Goal: Task Accomplishment & Management: Use online tool/utility

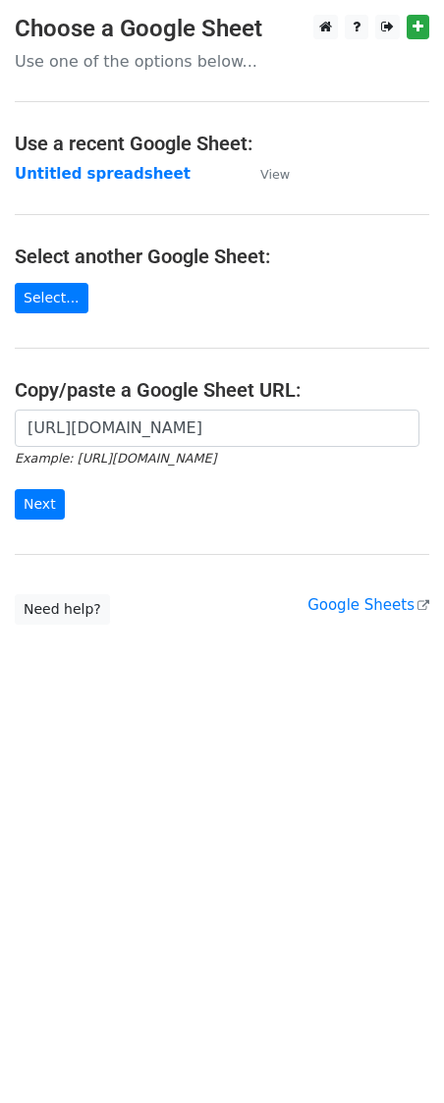
scroll to position [0, 439]
type input "https://docs.google.com/spreadsheets/d/1mZN8LmmG-6tPskuHxfzkI9iGdBxbKHuu1WPoW6q…"
click at [37, 513] on input "Next" at bounding box center [40, 504] width 50 height 30
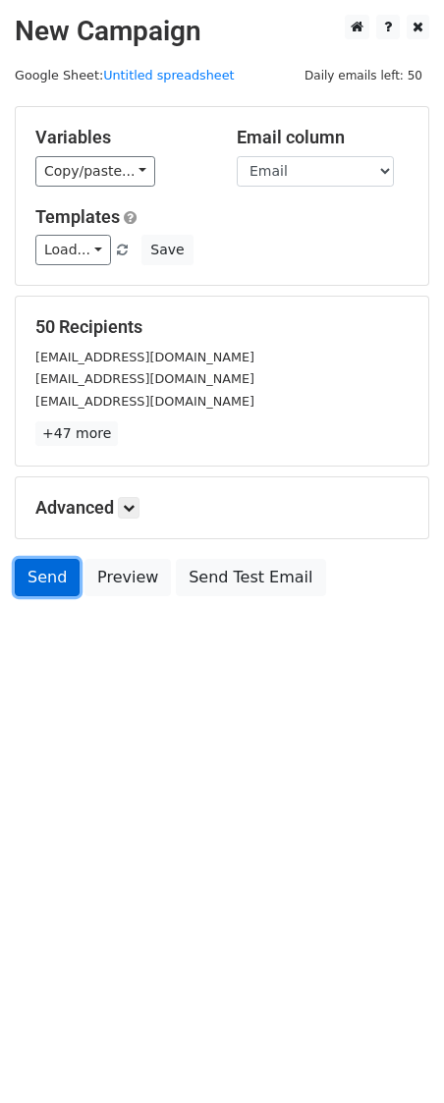
click at [50, 590] on link "Send" at bounding box center [47, 577] width 65 height 37
click at [41, 577] on link "Send" at bounding box center [47, 577] width 65 height 37
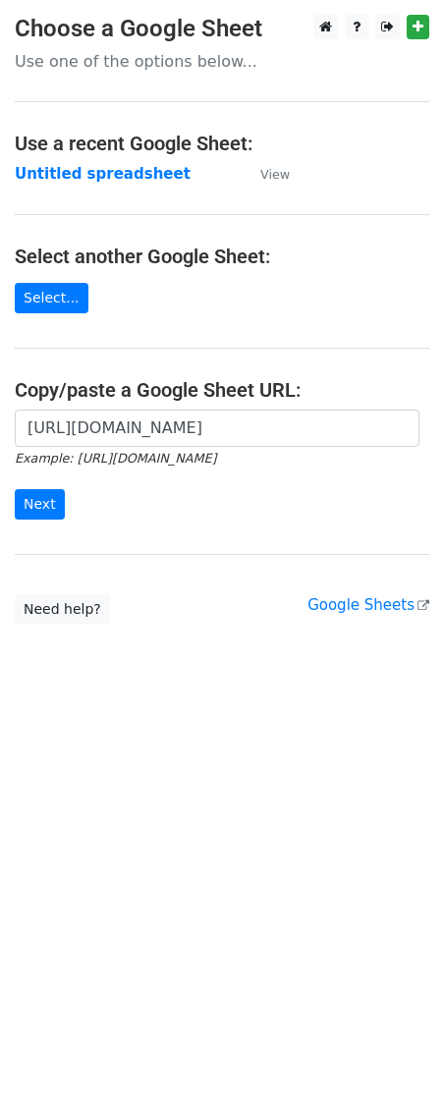
scroll to position [0, 439]
type input "[URL][DOMAIN_NAME]"
click at [32, 504] on input "Next" at bounding box center [40, 504] width 50 height 30
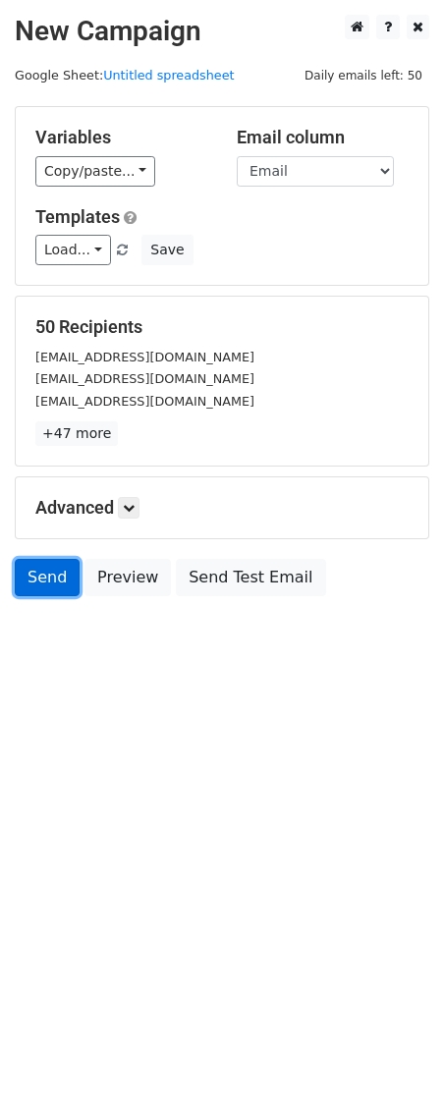
click at [42, 587] on link "Send" at bounding box center [47, 577] width 65 height 37
click at [31, 590] on link "Send" at bounding box center [47, 577] width 65 height 37
click at [39, 589] on link "Send" at bounding box center [47, 577] width 65 height 37
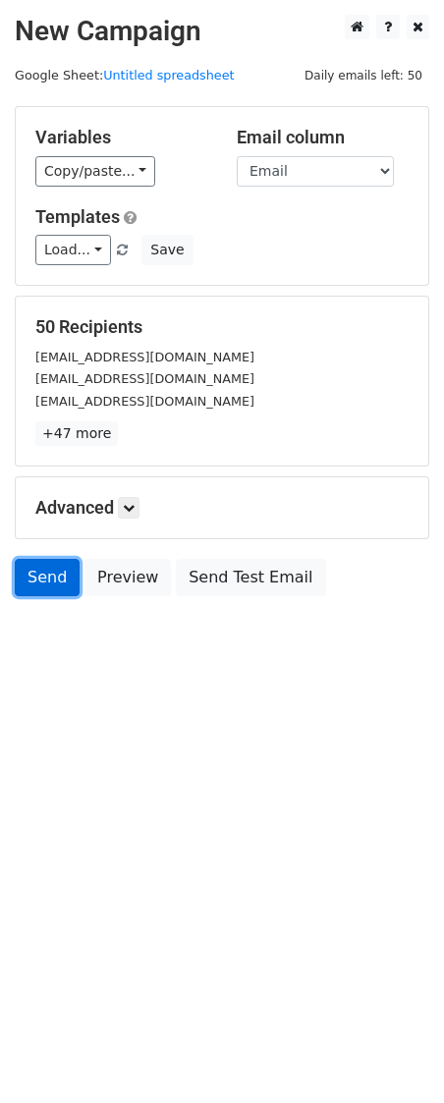
click at [39, 589] on link "Send" at bounding box center [47, 577] width 65 height 37
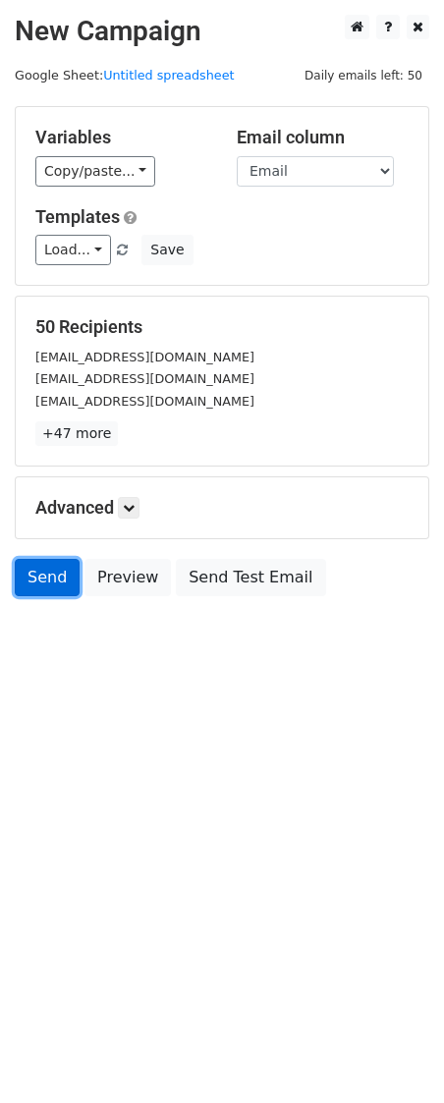
click at [39, 589] on link "Send" at bounding box center [47, 577] width 65 height 37
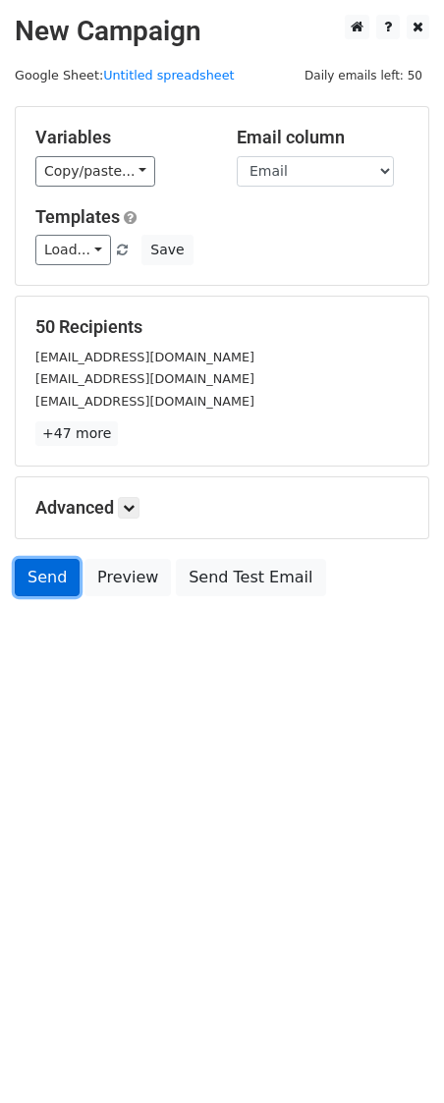
click at [39, 589] on link "Send" at bounding box center [47, 577] width 65 height 37
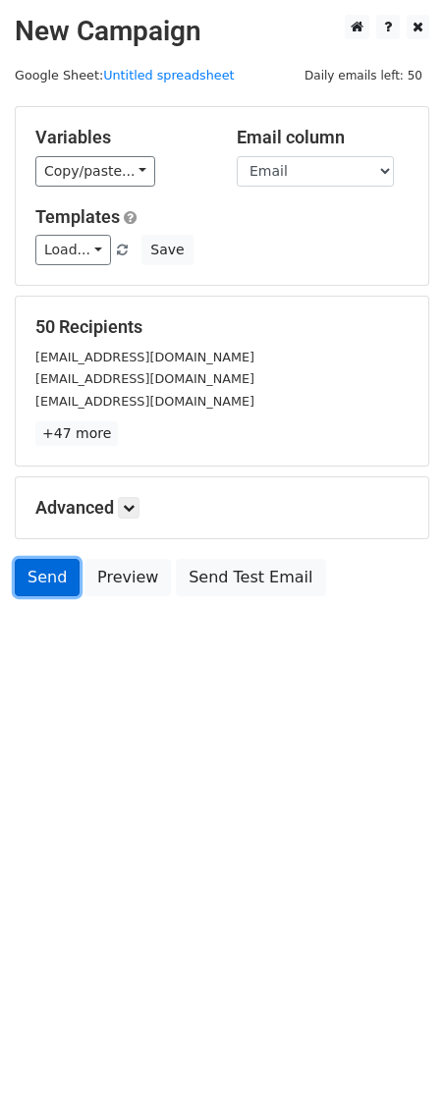
click at [37, 595] on link "Send" at bounding box center [47, 577] width 65 height 37
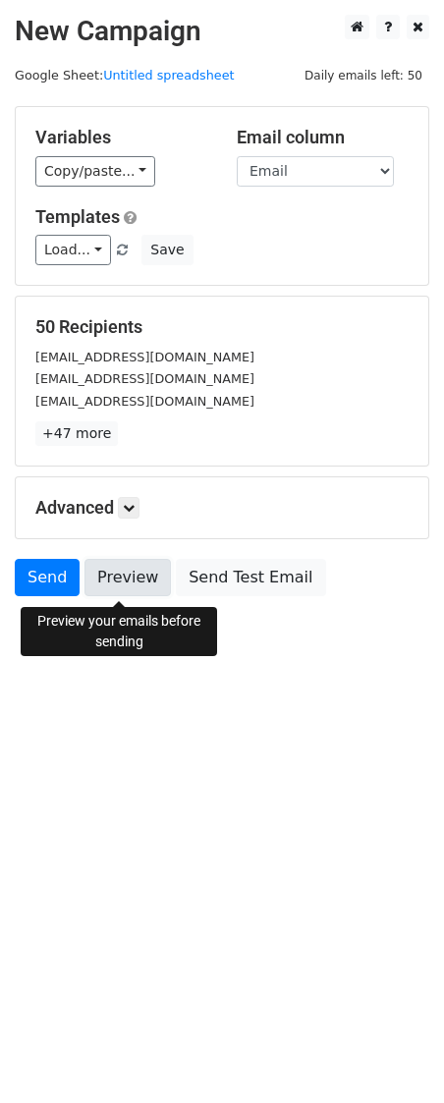
click at [125, 586] on link "Preview" at bounding box center [127, 577] width 86 height 37
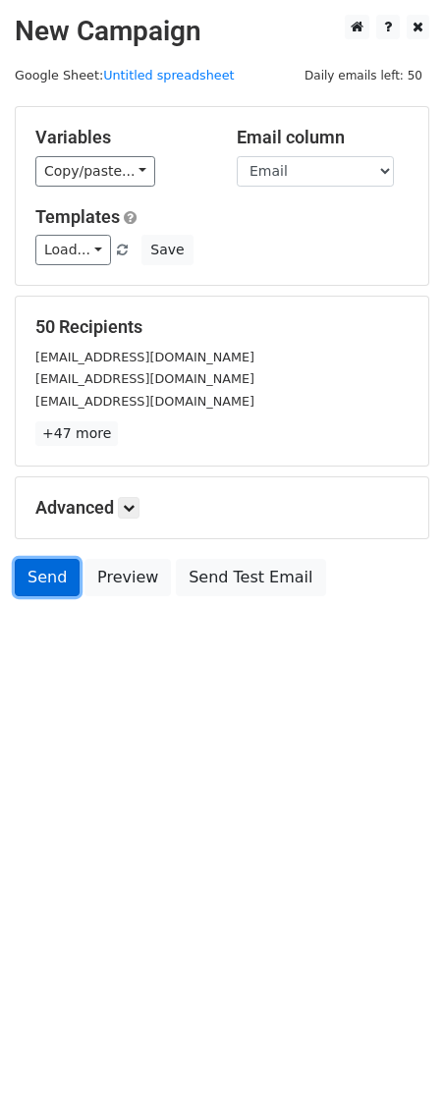
click at [57, 570] on link "Send" at bounding box center [47, 577] width 65 height 37
click at [11, 578] on div "Send Preview Send Test Email" at bounding box center [222, 582] width 444 height 47
click at [36, 586] on link "Send" at bounding box center [47, 577] width 65 height 37
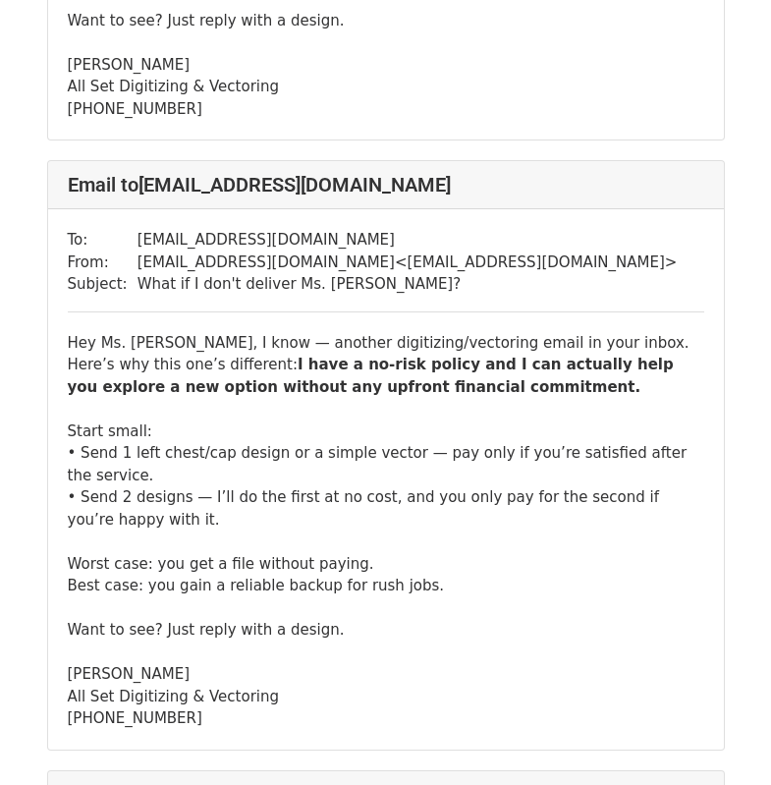
scroll to position [1179, 0]
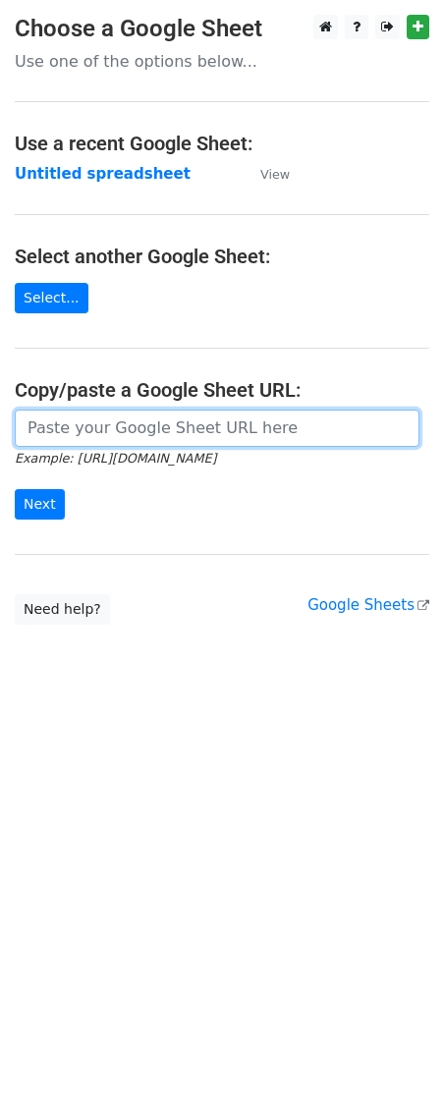
click at [75, 433] on input "url" at bounding box center [217, 428] width 405 height 37
drag, startPoint x: 75, startPoint y: 433, endPoint x: 57, endPoint y: 436, distance: 17.9
click at [57, 436] on input "url" at bounding box center [217, 428] width 405 height 37
paste input "What if I don't deliver {{Name}}?"
paste input "[URL][DOMAIN_NAME]"
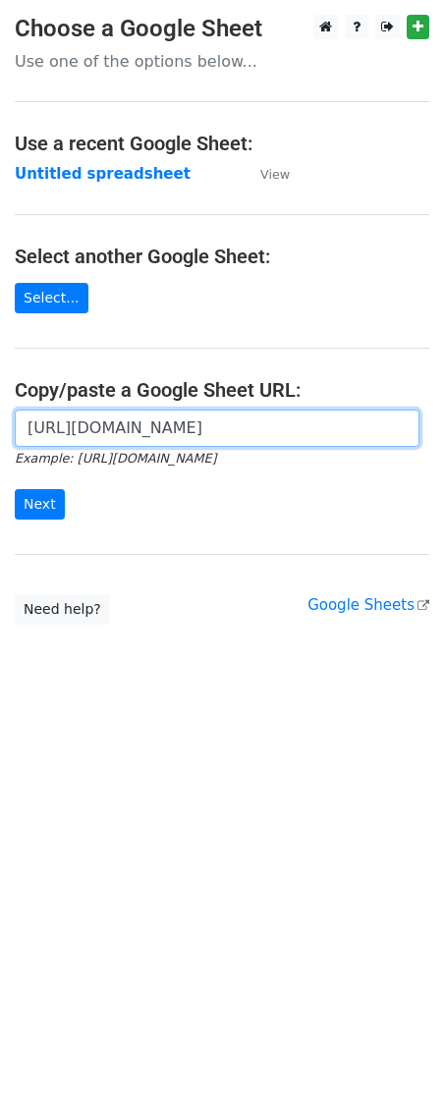
scroll to position [0, 439]
type input "[URL][DOMAIN_NAME]"
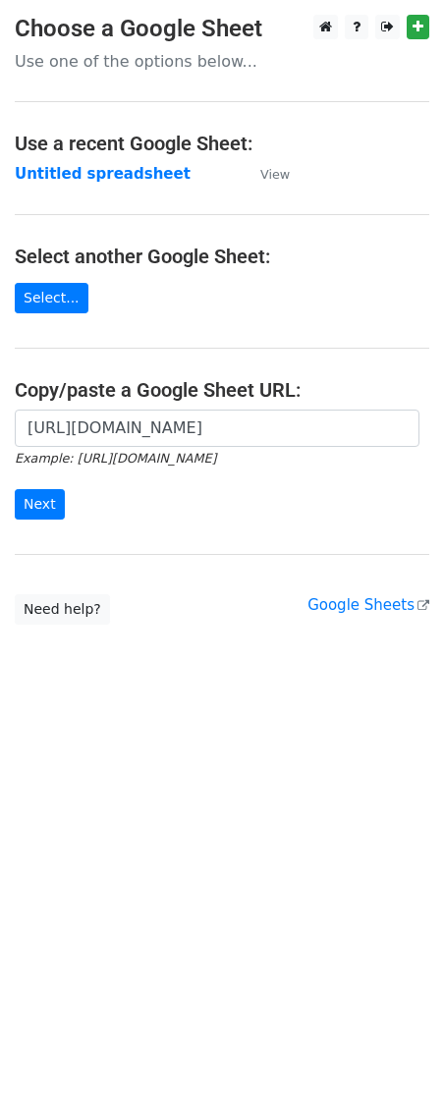
scroll to position [0, 0]
click at [59, 507] on input "Next" at bounding box center [40, 504] width 50 height 30
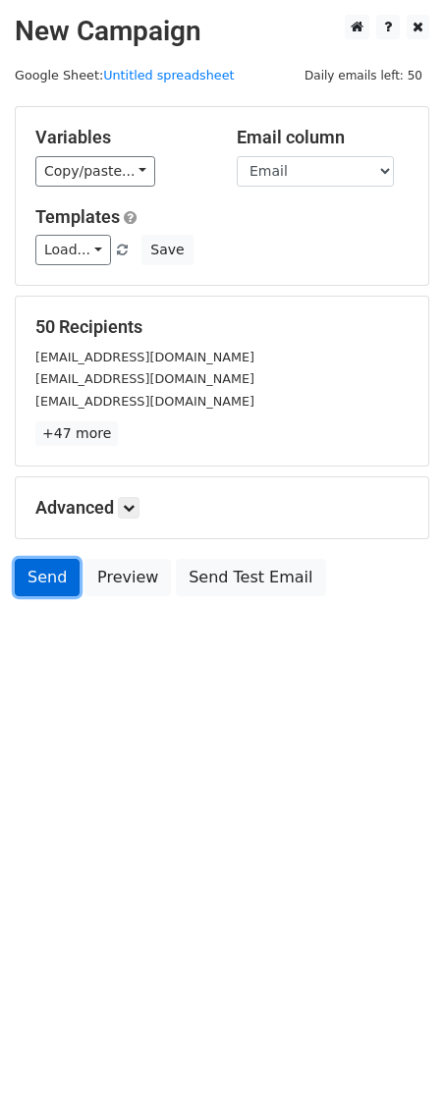
click at [42, 589] on link "Send" at bounding box center [47, 577] width 65 height 37
click at [42, 586] on link "Send" at bounding box center [47, 577] width 65 height 37
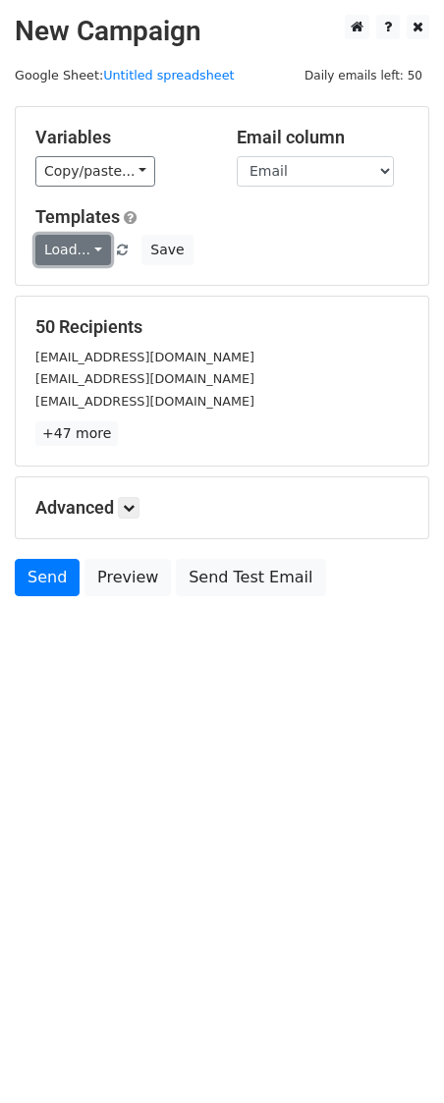
click at [82, 260] on link "Load..." at bounding box center [73, 250] width 76 height 30
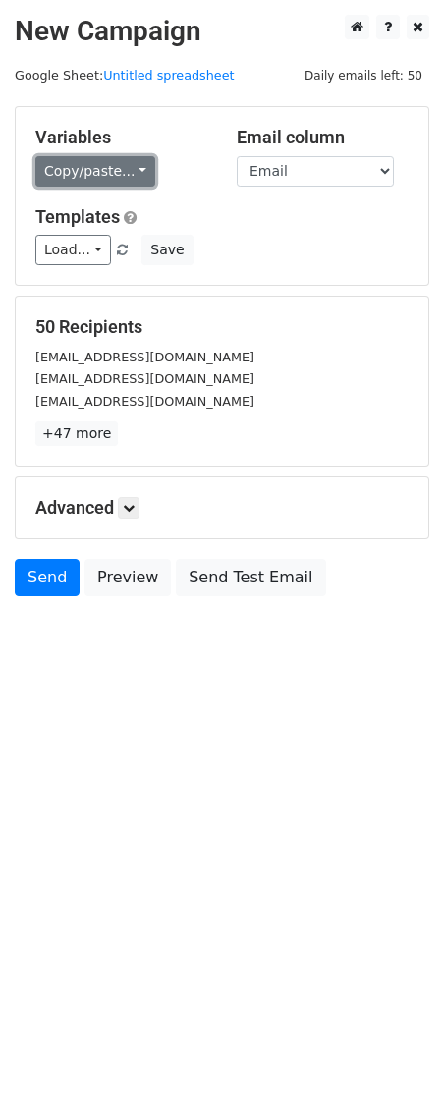
click at [125, 165] on link "Copy/paste..." at bounding box center [95, 171] width 120 height 30
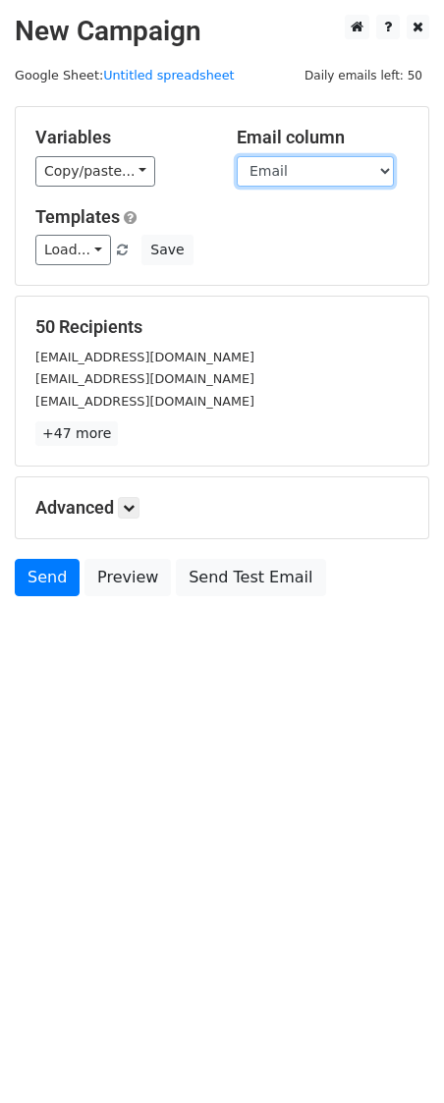
click at [326, 165] on select "Email Name Price" at bounding box center [315, 171] width 157 height 30
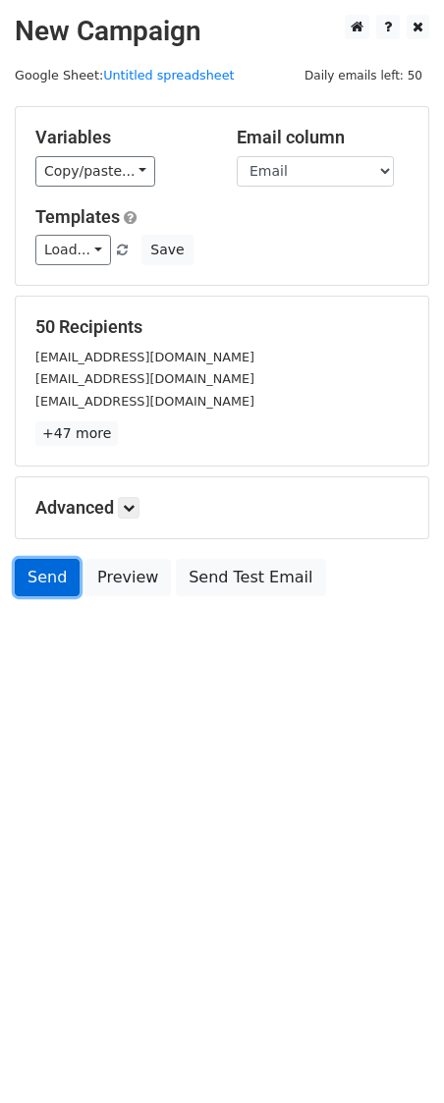
click at [50, 576] on link "Send" at bounding box center [47, 577] width 65 height 37
